Goal: Check status: Check status

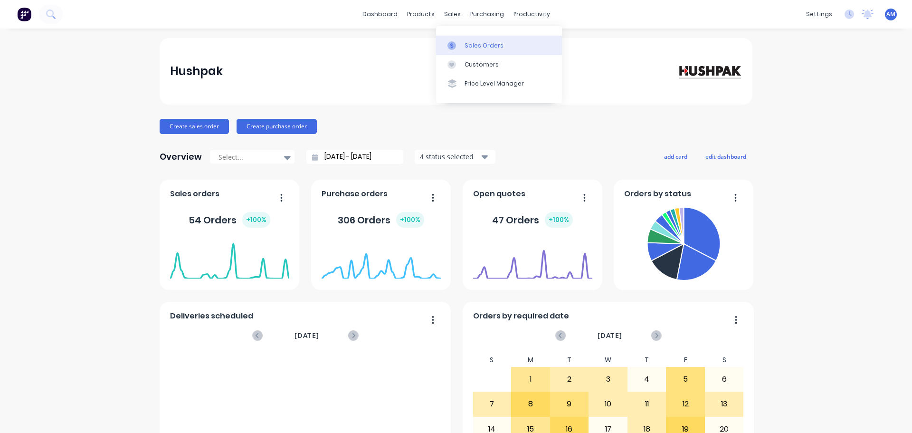
click at [478, 43] on div "Sales Orders" at bounding box center [484, 45] width 39 height 9
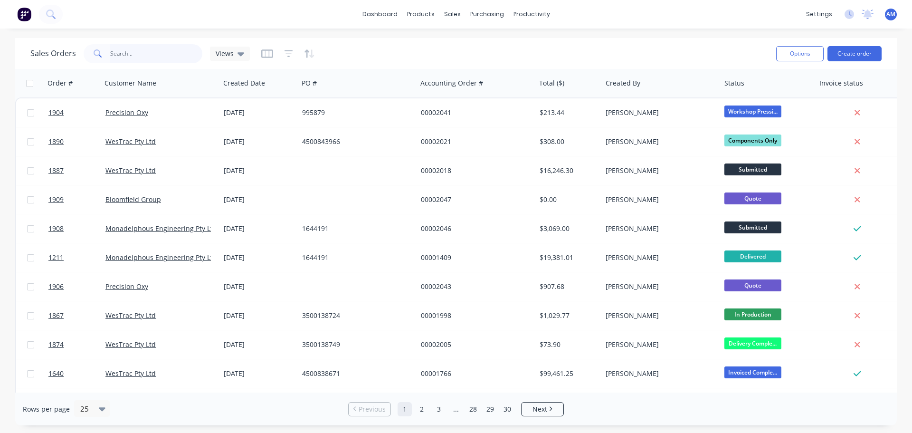
click at [130, 52] on input "text" at bounding box center [156, 53] width 93 height 19
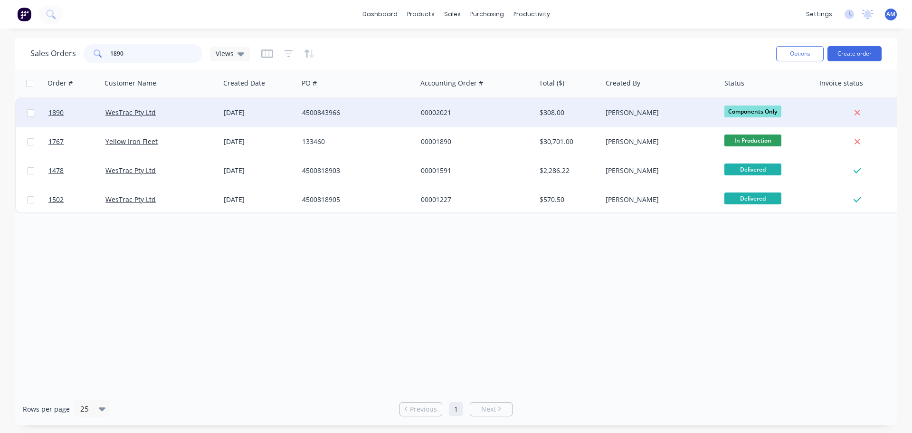
type input "1890"
click at [342, 110] on div "4500843966" at bounding box center [354, 113] width 105 height 10
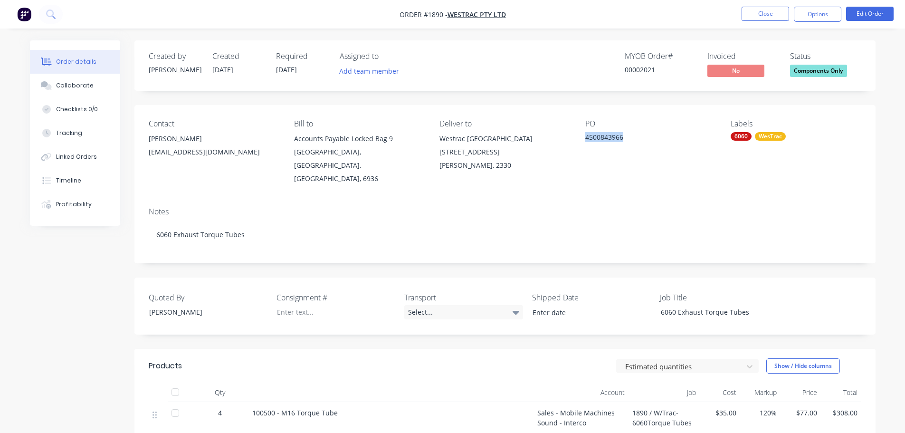
drag, startPoint x: 624, startPoint y: 137, endPoint x: 585, endPoint y: 140, distance: 39.1
click at [585, 140] on div "4500843966" at bounding box center [644, 138] width 119 height 13
copy div "4500843966"
click at [302, 305] on div at bounding box center [328, 312] width 119 height 14
paste div
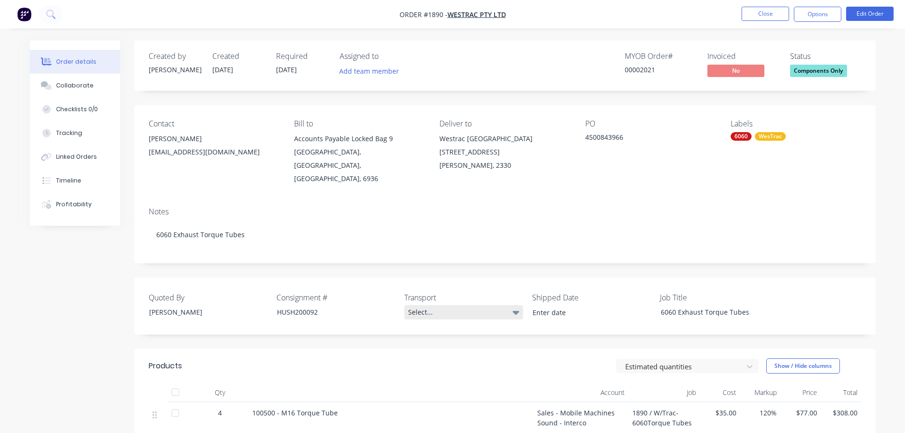
click at [430, 305] on div "Select..." at bounding box center [463, 312] width 119 height 14
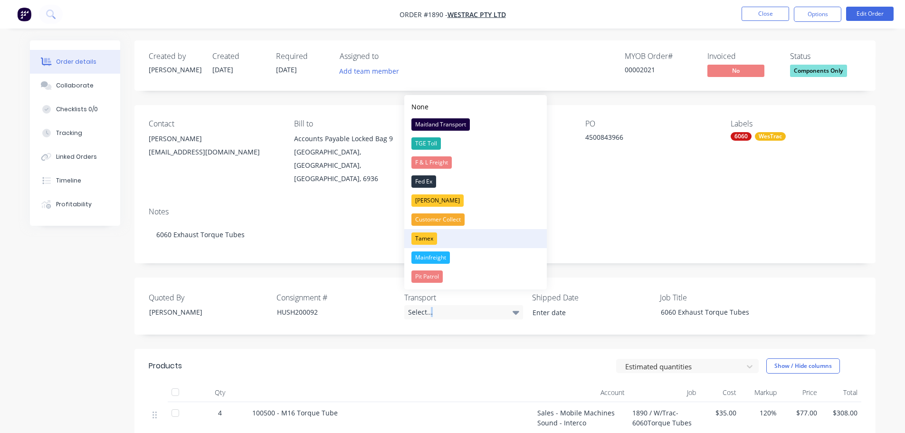
click at [428, 239] on div "Tamex" at bounding box center [424, 238] width 26 height 12
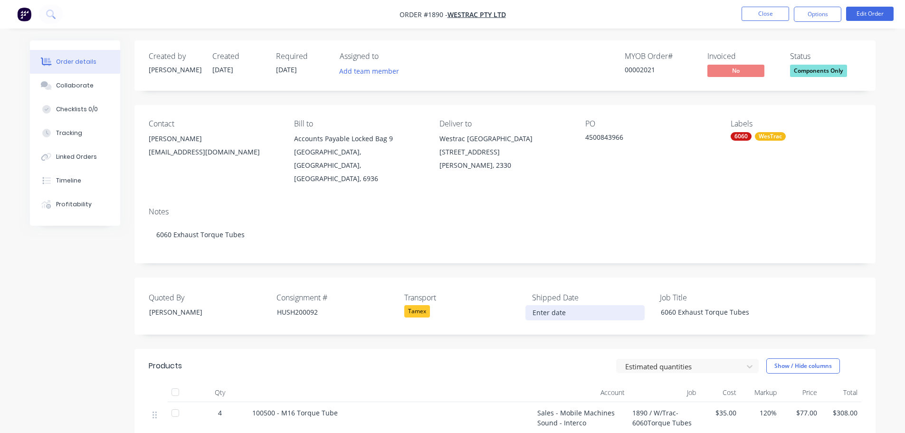
click at [535, 306] on input at bounding box center [585, 313] width 118 height 14
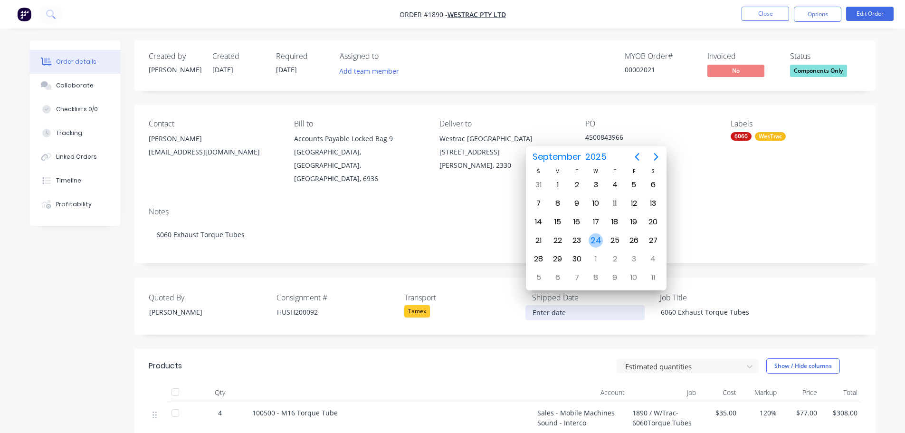
click at [597, 237] on div "24" at bounding box center [596, 240] width 14 height 14
type input "[DATE]"
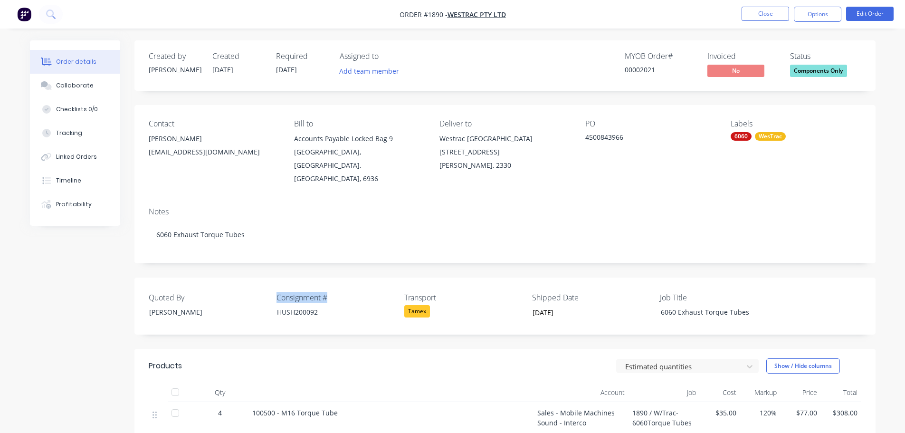
drag, startPoint x: 339, startPoint y: 288, endPoint x: 274, endPoint y: 276, distance: 66.3
click at [274, 277] on div "Quoted By [PERSON_NAME] Consignment # HUSH200092 Transport Tamex Shipped Date […" at bounding box center [504, 305] width 741 height 57
copy label "Consignment #"
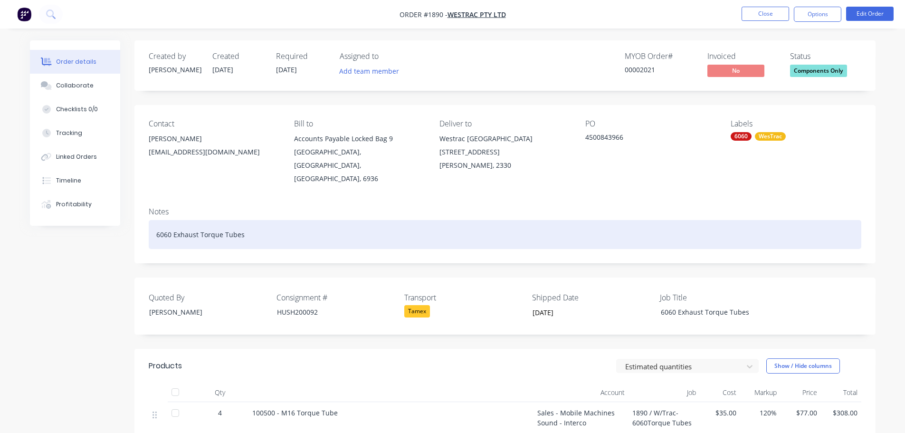
click at [253, 220] on div "6060 Exhaust Torque Tubes" at bounding box center [505, 234] width 713 height 29
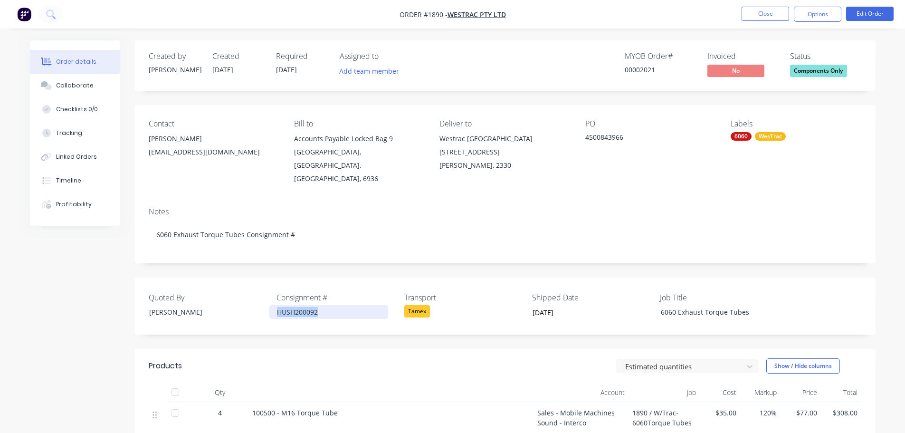
drag, startPoint x: 333, startPoint y: 301, endPoint x: 274, endPoint y: 303, distance: 58.9
click at [274, 305] on div "HUSH200092" at bounding box center [328, 312] width 119 height 14
copy div "HUSH200092"
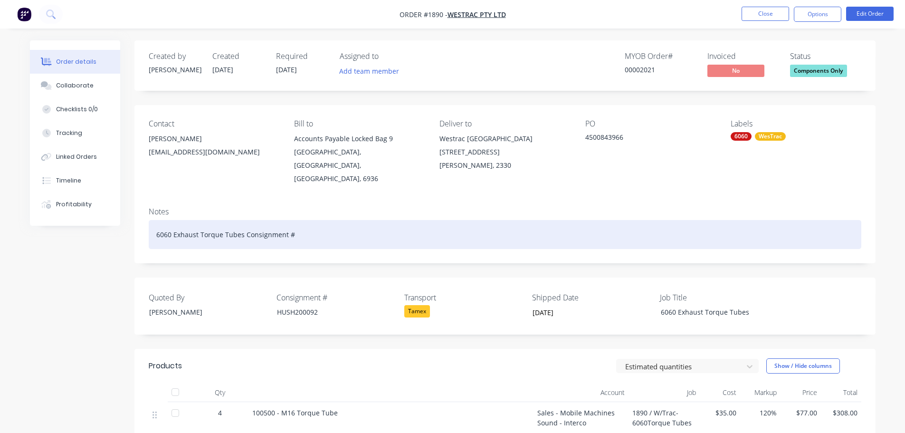
click at [304, 223] on div "6060 Exhaust Torque Tubes Consignment #" at bounding box center [505, 234] width 713 height 29
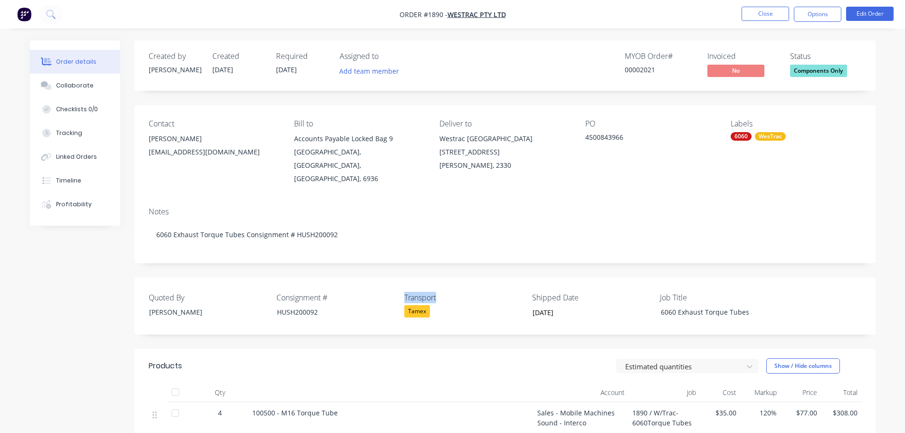
drag, startPoint x: 443, startPoint y: 282, endPoint x: 403, endPoint y: 284, distance: 40.5
click at [403, 284] on div "Quoted By [PERSON_NAME] Consignment # HUSH200092 Transport Tamex Shipped Date […" at bounding box center [504, 305] width 741 height 57
copy label "Transport"
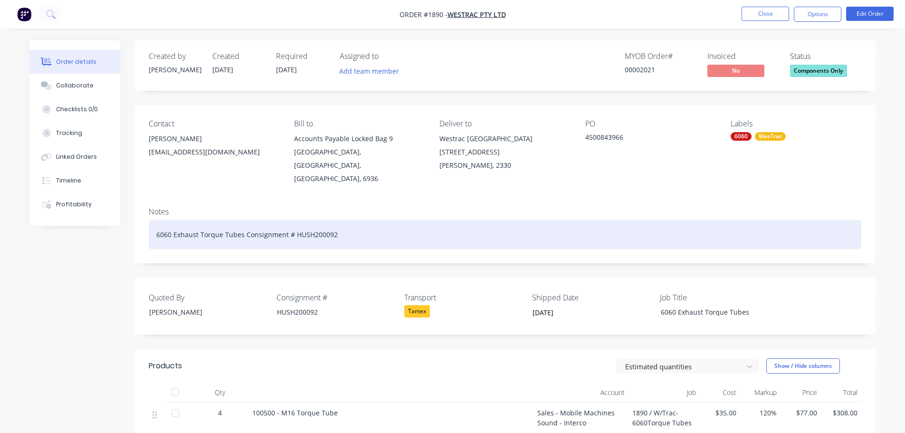
click at [368, 224] on div "6060 Exhaust Torque Tubes Consignment # HUSH200092" at bounding box center [505, 234] width 713 height 29
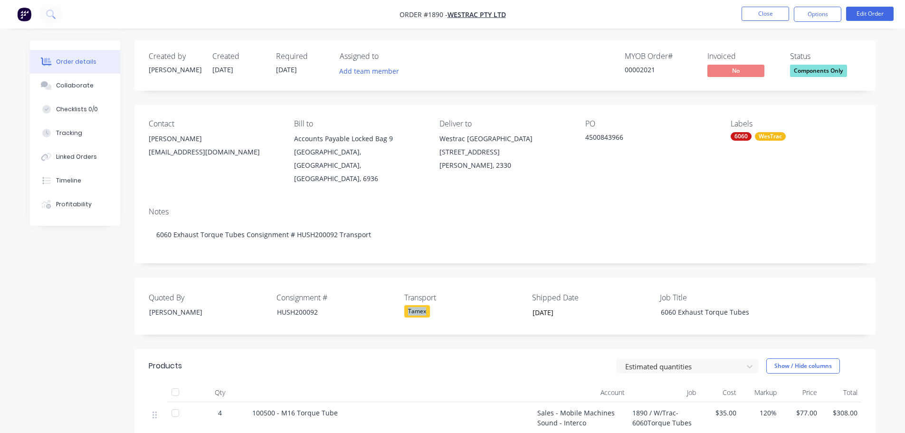
drag, startPoint x: 438, startPoint y: 292, endPoint x: 409, endPoint y: 299, distance: 29.7
click at [409, 305] on div "Tamex" at bounding box center [463, 311] width 119 height 12
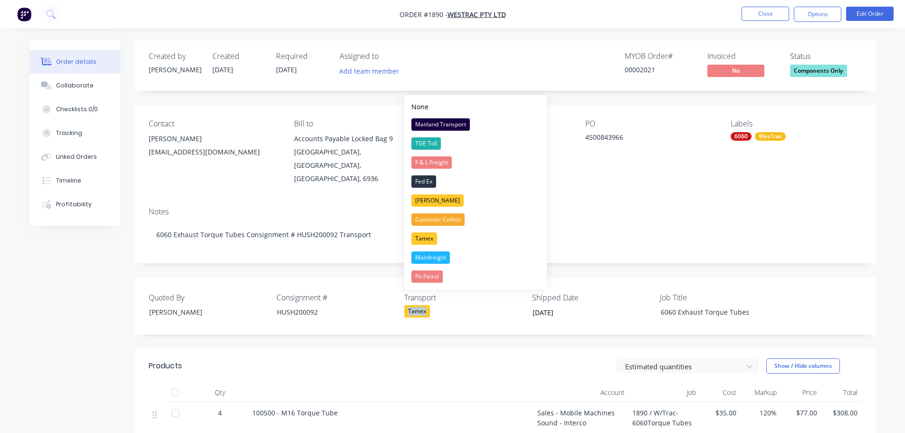
copy div "Tamex"
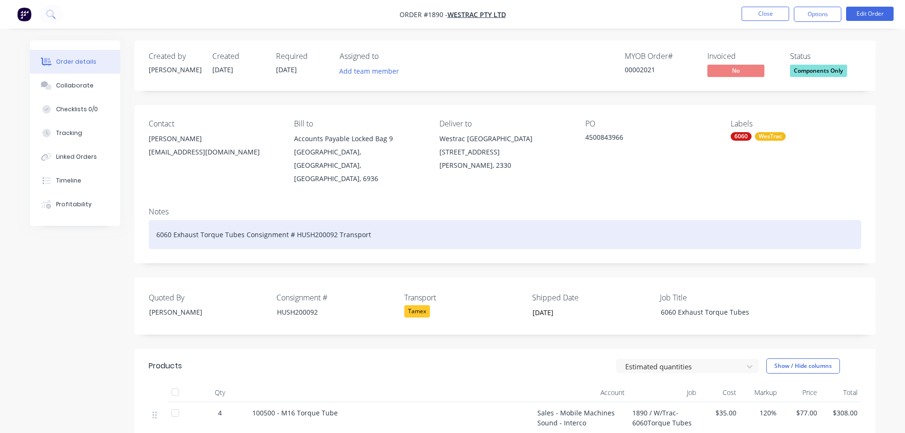
click at [379, 222] on div "6060 Exhaust Torque Tubes Consignment # HUSH200092 Transport" at bounding box center [505, 234] width 713 height 29
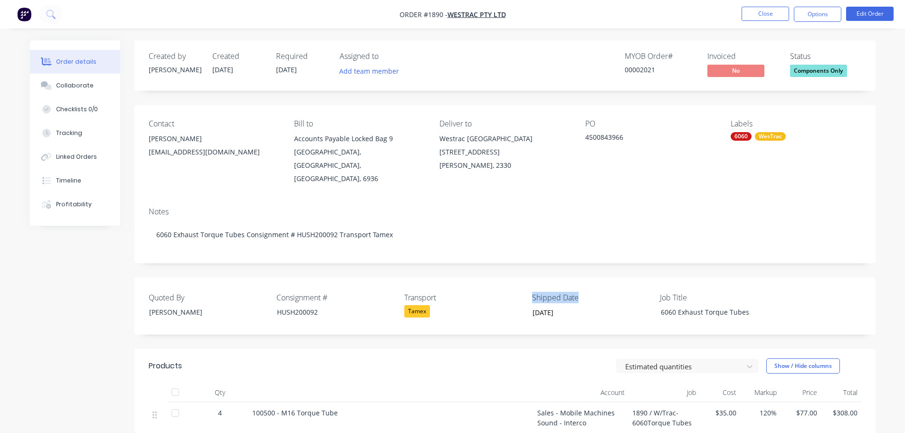
drag, startPoint x: 577, startPoint y: 285, endPoint x: 531, endPoint y: 287, distance: 46.6
click at [531, 287] on div "Quoted By [PERSON_NAME] Consignment # HUSH200092 Transport Tamex Shipped Date […" at bounding box center [504, 305] width 741 height 57
copy label "Shipped Date"
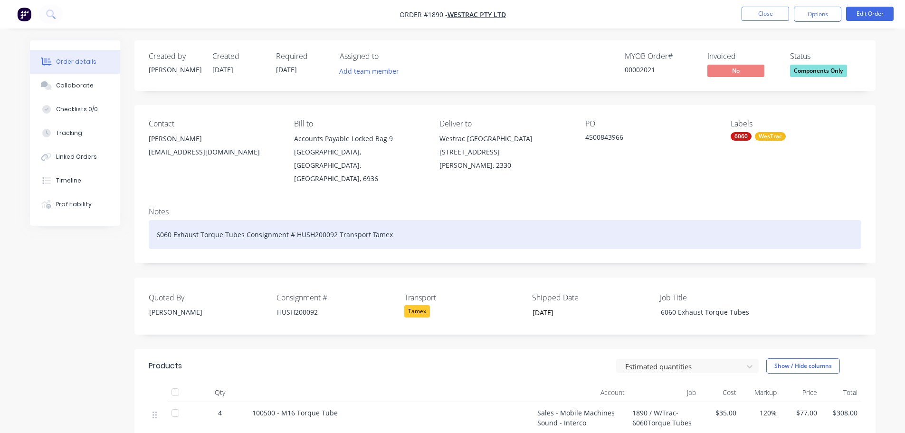
click at [414, 226] on div "6060 Exhaust Torque Tubes Consignment # HUSH200092 Transport Tamex" at bounding box center [505, 234] width 713 height 29
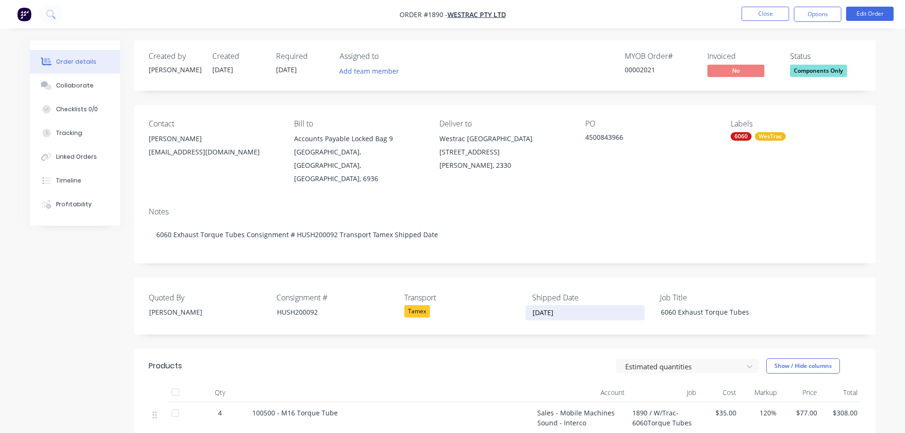
drag, startPoint x: 583, startPoint y: 301, endPoint x: 532, endPoint y: 303, distance: 50.9
click at [532, 306] on input "[DATE]" at bounding box center [585, 313] width 118 height 14
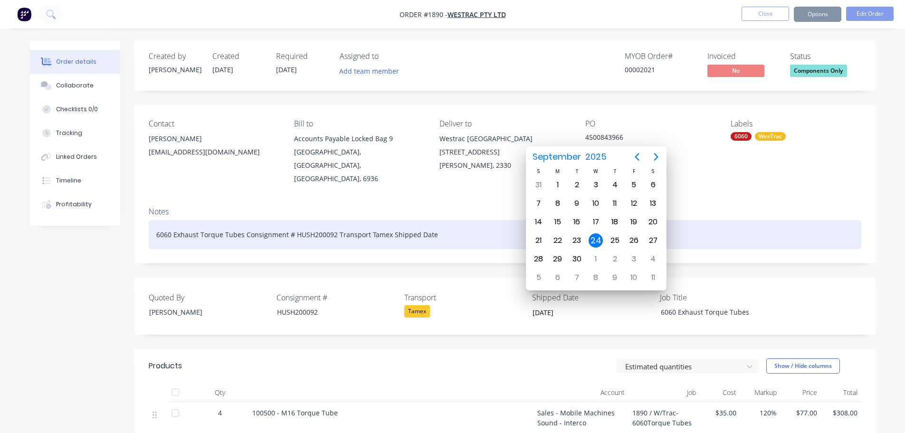
click at [451, 220] on div "6060 Exhaust Torque Tubes Consignment # HUSH200092 Transport Tamex Shipped Date" at bounding box center [505, 234] width 713 height 29
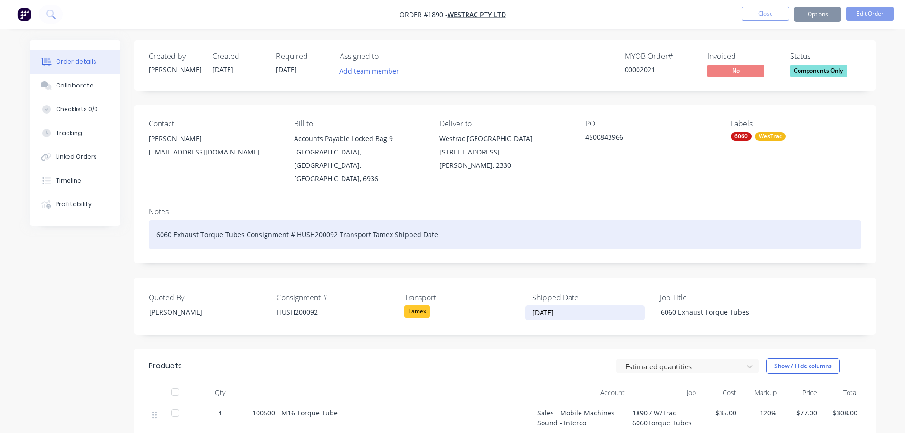
click at [451, 220] on div "6060 Exhaust Torque Tubes Consignment # HUSH200092 Transport Tamex Shipped Date" at bounding box center [505, 234] width 713 height 29
click at [449, 220] on div "6060 Exhaust Torque Tubes Consignment # HUSH200092 Transport Tamex Shipped Date" at bounding box center [505, 234] width 713 height 29
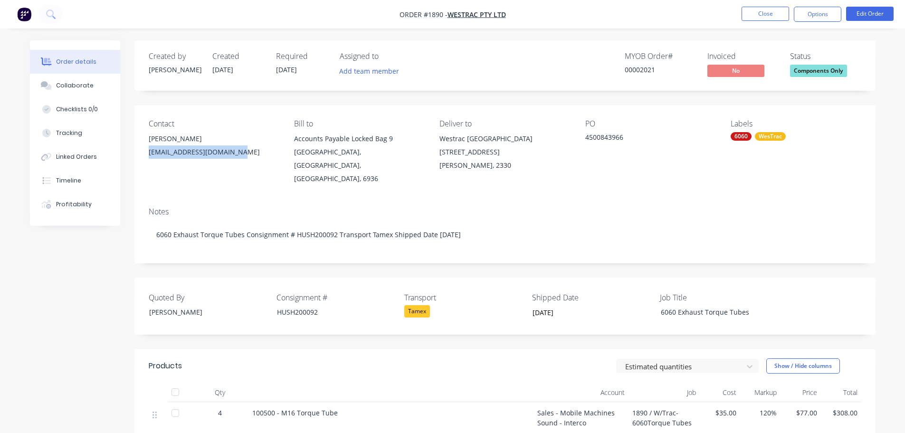
drag, startPoint x: 242, startPoint y: 153, endPoint x: 147, endPoint y: 154, distance: 95.5
click at [147, 154] on div "Contact [PERSON_NAME] [EMAIL_ADDRESS][DOMAIN_NAME] Bill to Accounts Payable Loc…" at bounding box center [504, 152] width 741 height 95
copy div "[EMAIL_ADDRESS][DOMAIN_NAME]"
click at [185, 133] on div "[PERSON_NAME]" at bounding box center [214, 138] width 130 height 13
drag, startPoint x: 190, startPoint y: 135, endPoint x: 142, endPoint y: 133, distance: 48.0
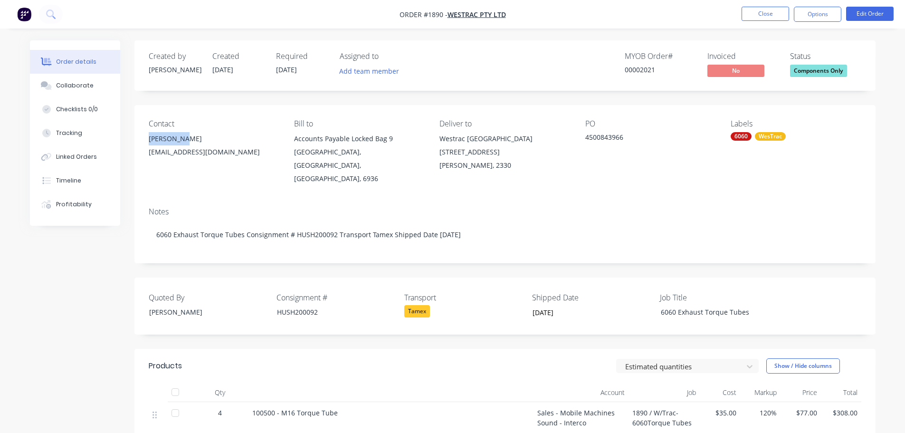
click at [142, 133] on div "Contact [PERSON_NAME] [EMAIL_ADDRESS][DOMAIN_NAME] Bill to Accounts Payable Loc…" at bounding box center [504, 152] width 741 height 95
copy div "[PERSON_NAME]"
click at [815, 15] on button "Options" at bounding box center [818, 14] width 48 height 15
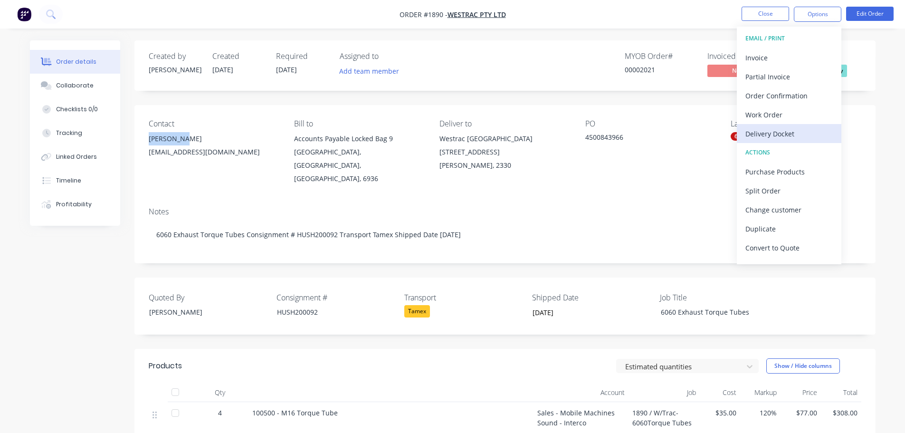
click at [783, 132] on div "Delivery Docket" at bounding box center [788, 134] width 87 height 14
drag, startPoint x: 776, startPoint y: 115, endPoint x: 774, endPoint y: 110, distance: 5.1
click at [775, 115] on div "Custom" at bounding box center [788, 115] width 87 height 14
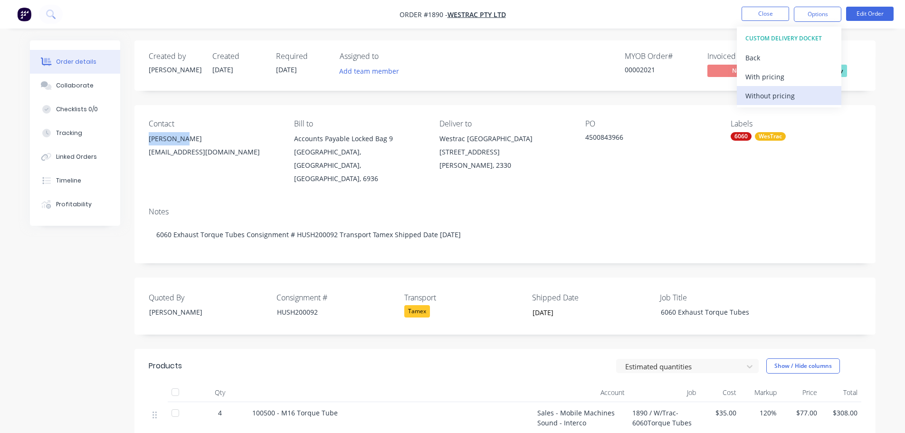
click at [774, 95] on div "Without pricing" at bounding box center [788, 96] width 87 height 14
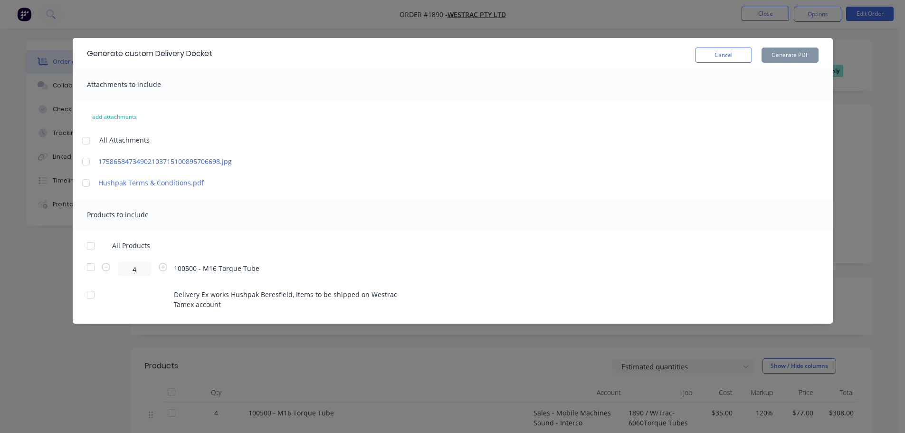
click at [91, 246] on div at bounding box center [90, 246] width 19 height 19
click at [782, 57] on button "Generate PDF" at bounding box center [790, 55] width 57 height 15
